Goal: Transaction & Acquisition: Purchase product/service

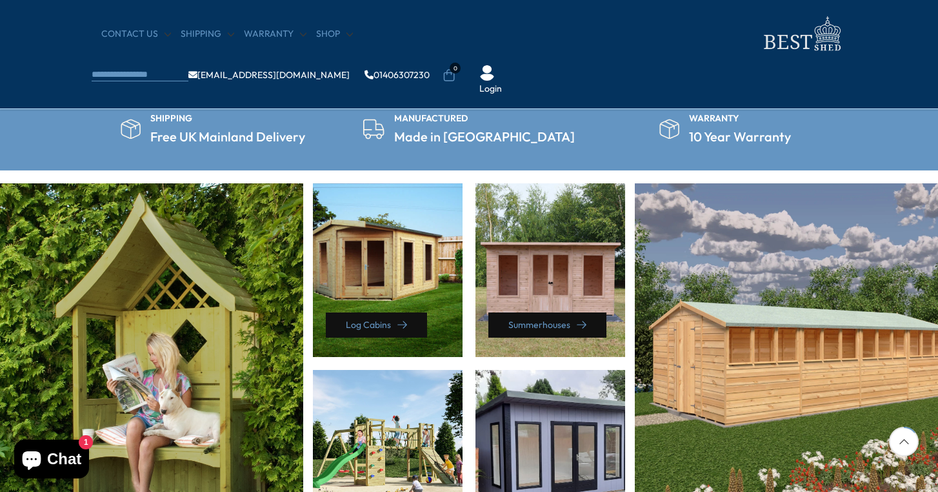
scroll to position [500, 0]
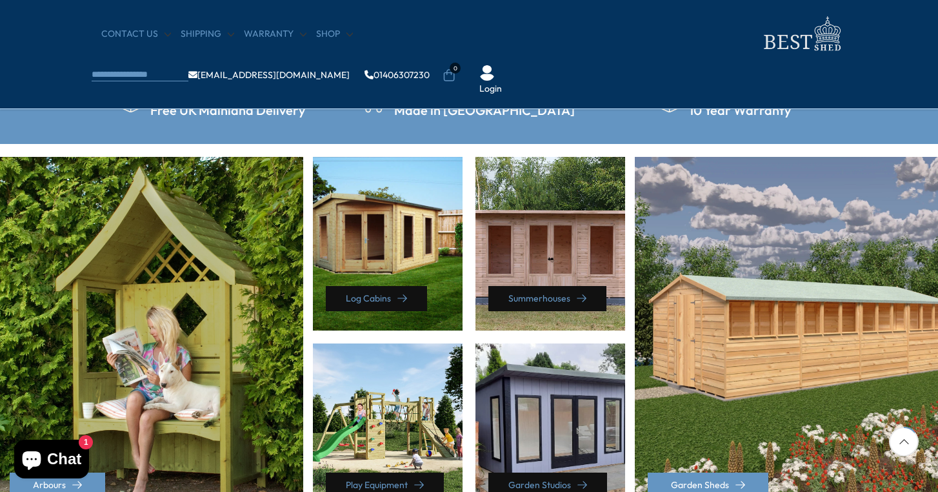
click at [578, 258] on div "Summerhouses" at bounding box center [550, 244] width 150 height 174
click at [553, 248] on div "Summerhouses" at bounding box center [550, 244] width 150 height 174
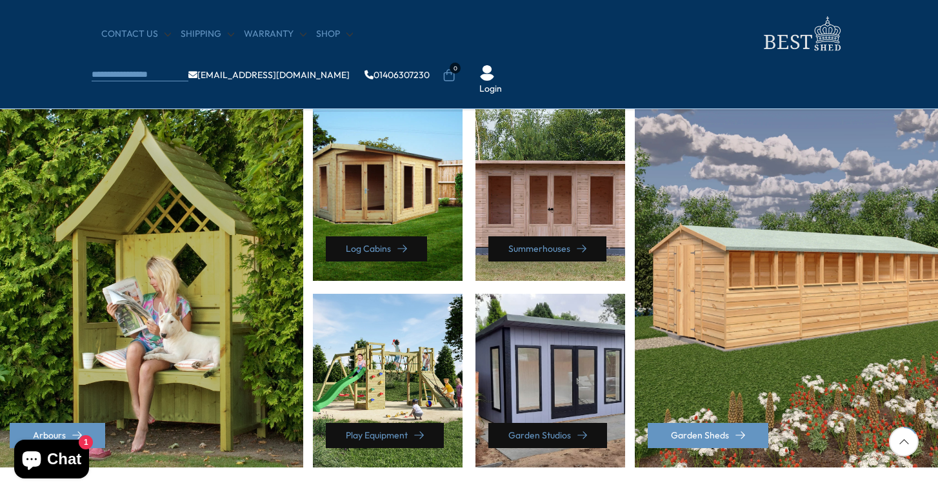
scroll to position [600, 0]
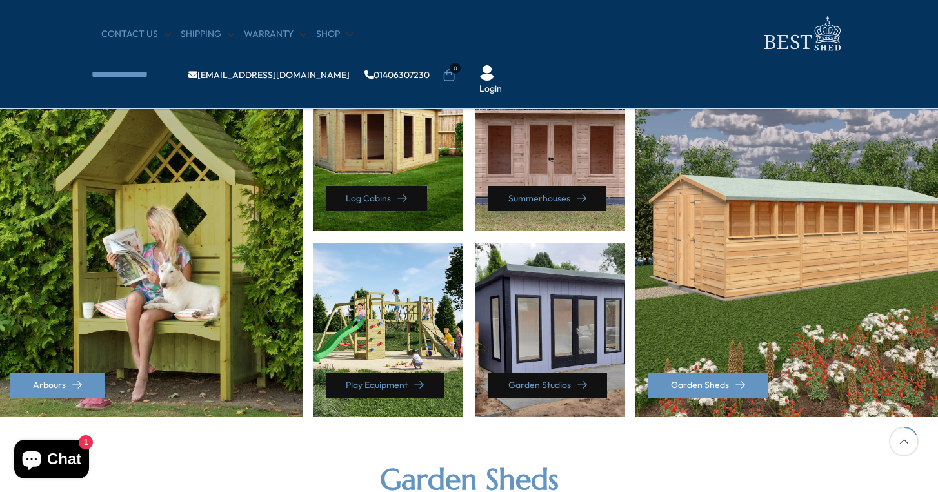
click at [529, 157] on div "Summerhouses" at bounding box center [550, 144] width 150 height 174
click at [538, 199] on link "Summerhouses" at bounding box center [547, 198] width 118 height 25
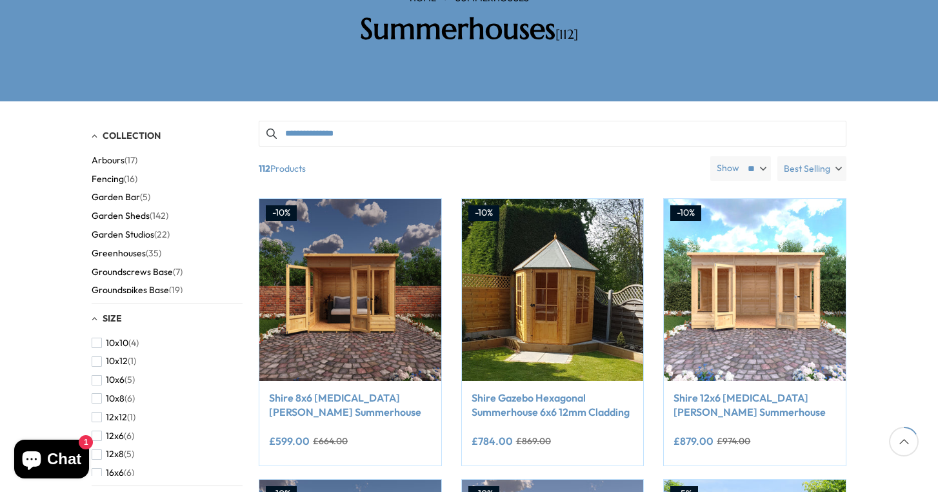
scroll to position [282, 0]
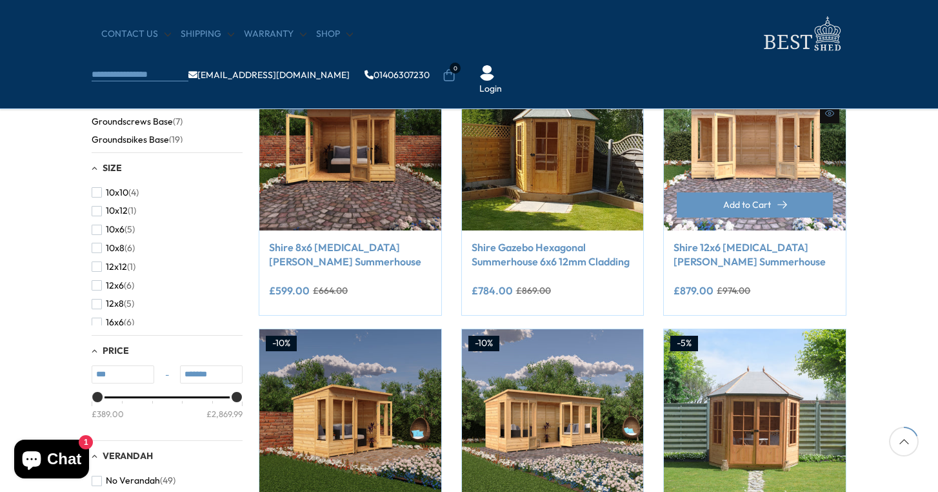
click at [734, 261] on link "Shire 12x6 [MEDICAL_DATA][PERSON_NAME] Summerhouse" at bounding box center [755, 254] width 163 height 29
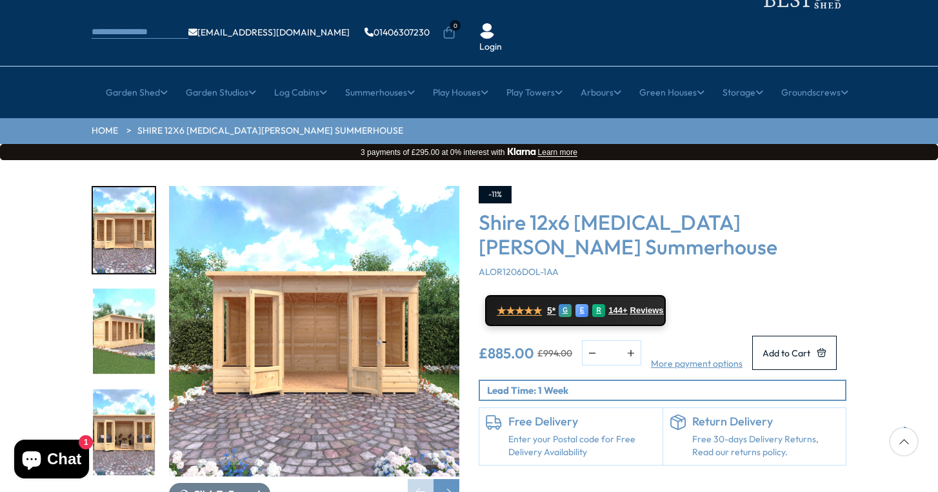
scroll to position [72, 0]
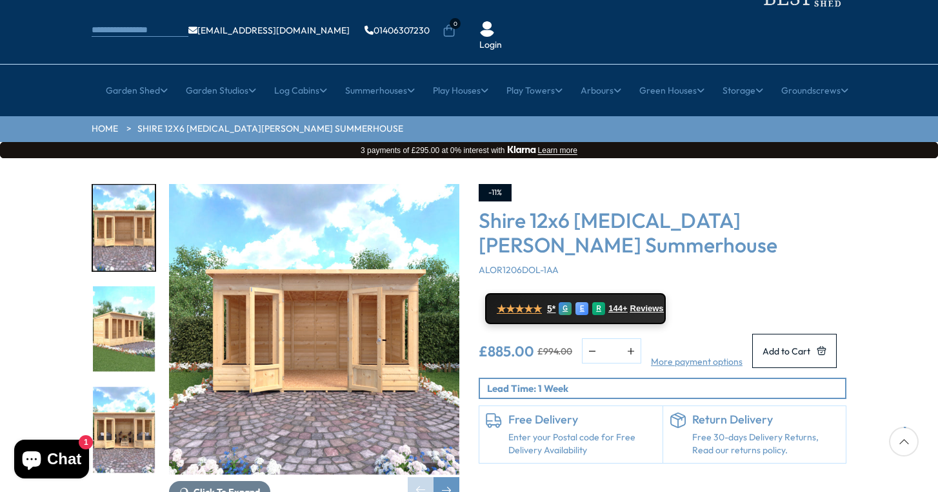
click at [130, 286] on img "2 / 9" at bounding box center [124, 329] width 62 height 86
click at [126, 387] on img "3 / 9" at bounding box center [124, 430] width 62 height 86
click at [116, 286] on img "2 / 9" at bounding box center [124, 329] width 62 height 86
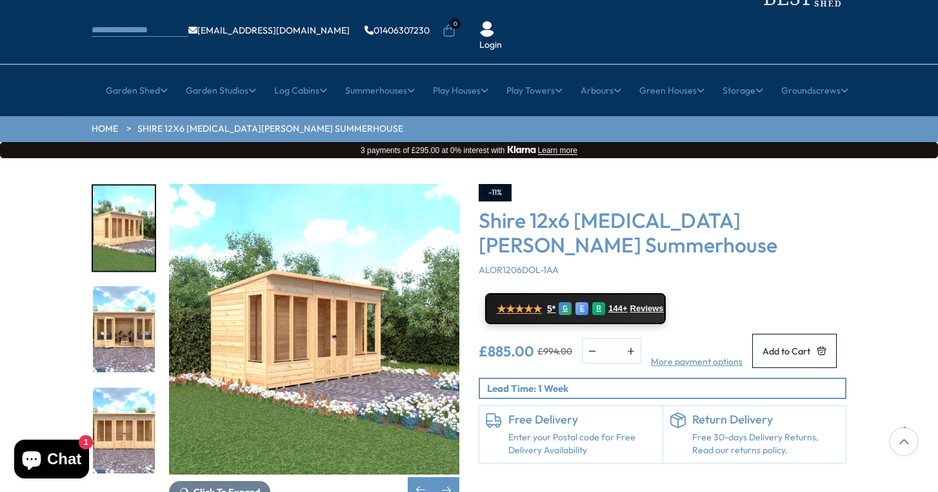
click at [445, 477] on div "Next slide" at bounding box center [447, 490] width 26 height 26
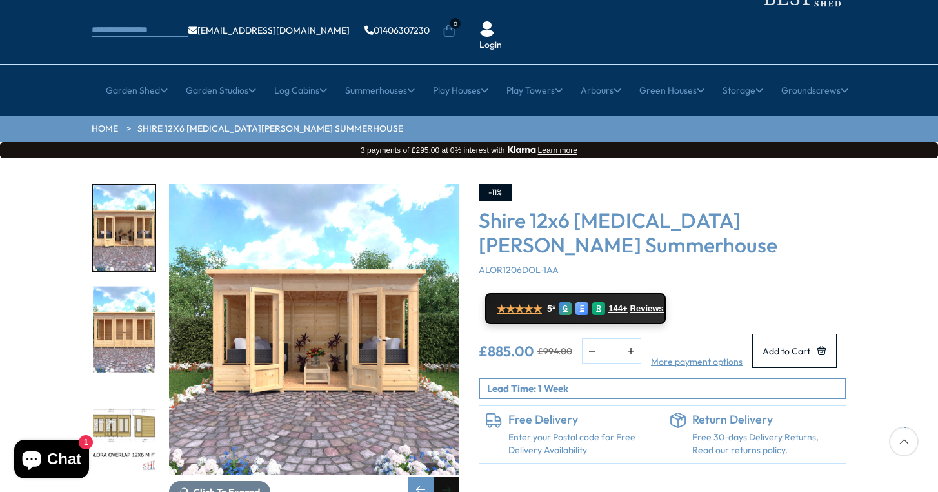
click at [445, 477] on div "Next slide" at bounding box center [447, 490] width 26 height 26
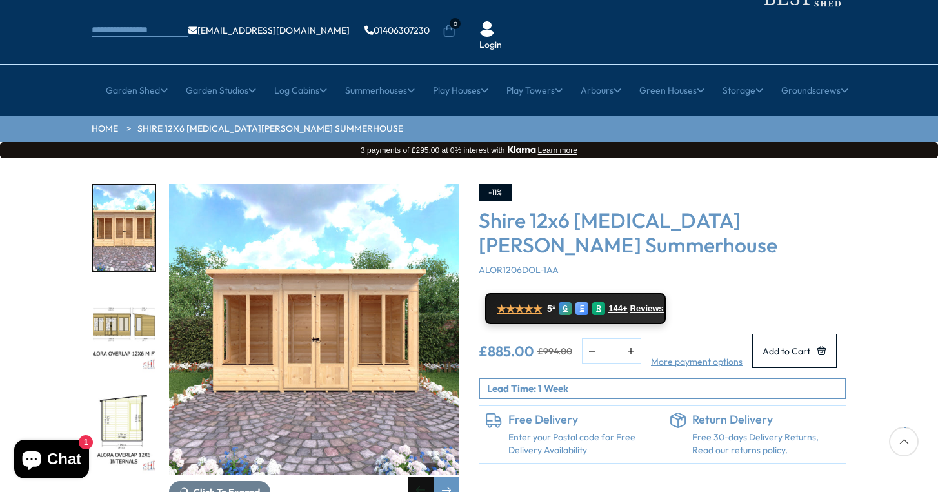
click at [412, 477] on div "Previous slide" at bounding box center [421, 490] width 26 height 26
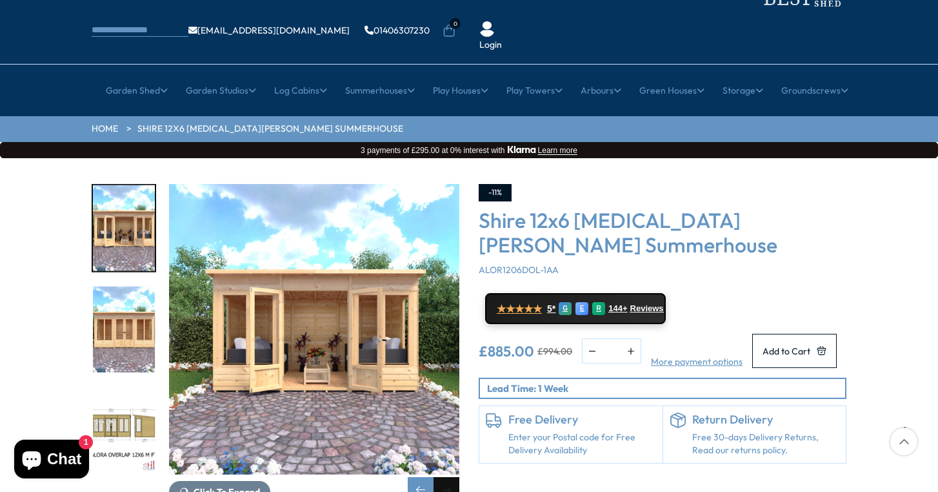
click at [448, 477] on div "Next slide" at bounding box center [447, 490] width 26 height 26
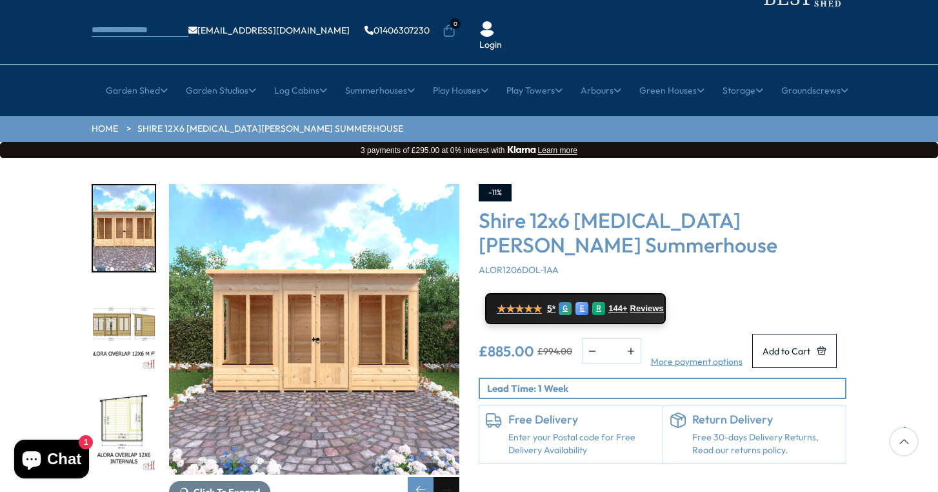
click at [448, 477] on div "Next slide" at bounding box center [447, 490] width 26 height 26
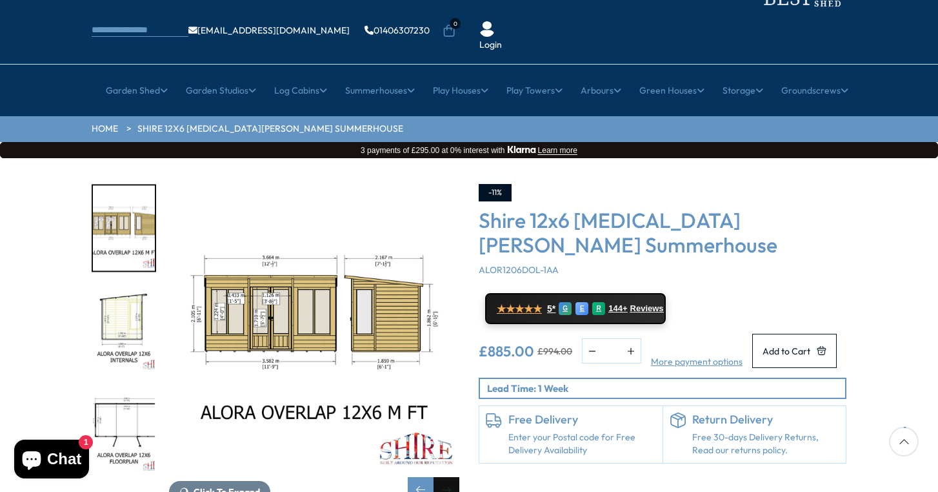
click at [448, 477] on div "Next slide" at bounding box center [447, 490] width 26 height 26
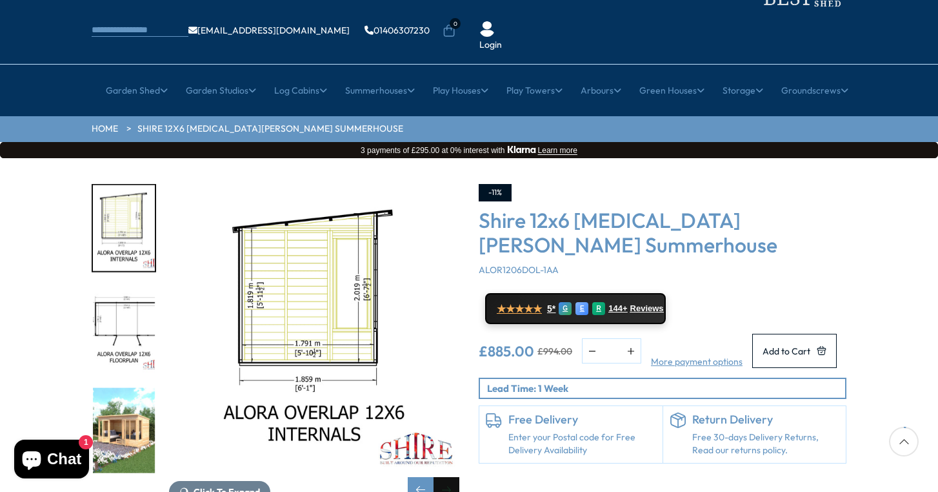
click at [448, 477] on div "Next slide" at bounding box center [447, 490] width 26 height 26
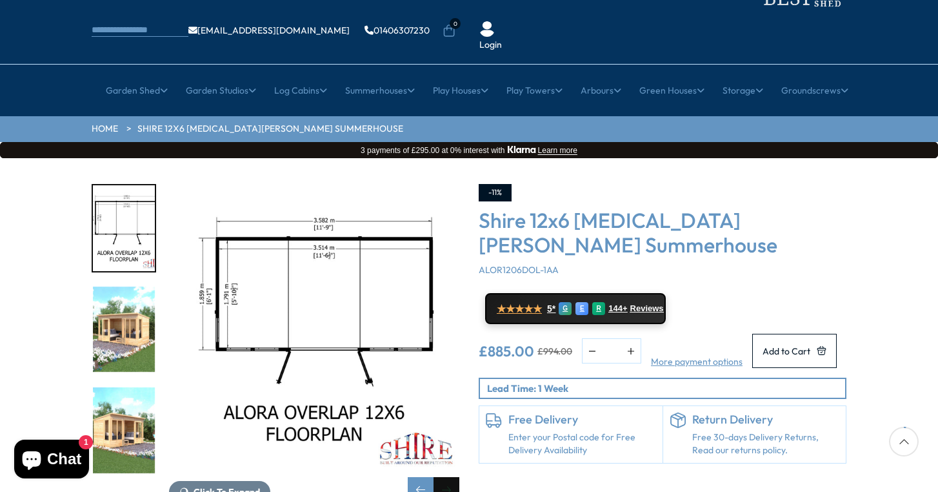
click at [448, 477] on div "Next slide" at bounding box center [447, 490] width 26 height 26
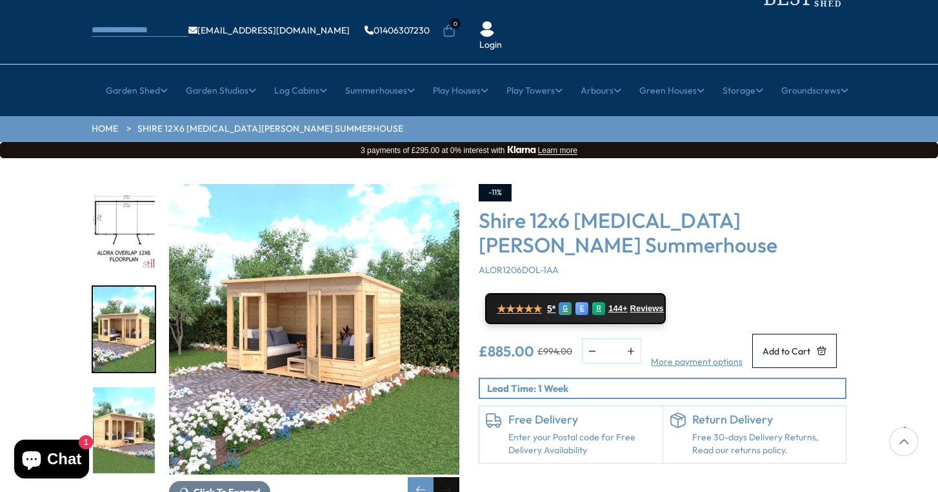
click at [448, 477] on div "Next slide" at bounding box center [447, 490] width 26 height 26
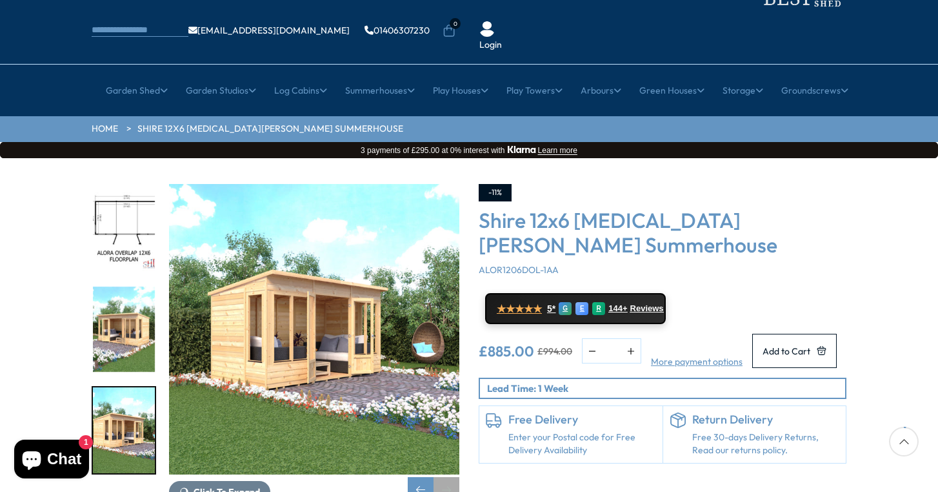
click at [448, 477] on div "Next slide" at bounding box center [447, 490] width 26 height 26
click at [420, 477] on div "Previous slide" at bounding box center [421, 490] width 26 height 26
